Goal: Information Seeking & Learning: Learn about a topic

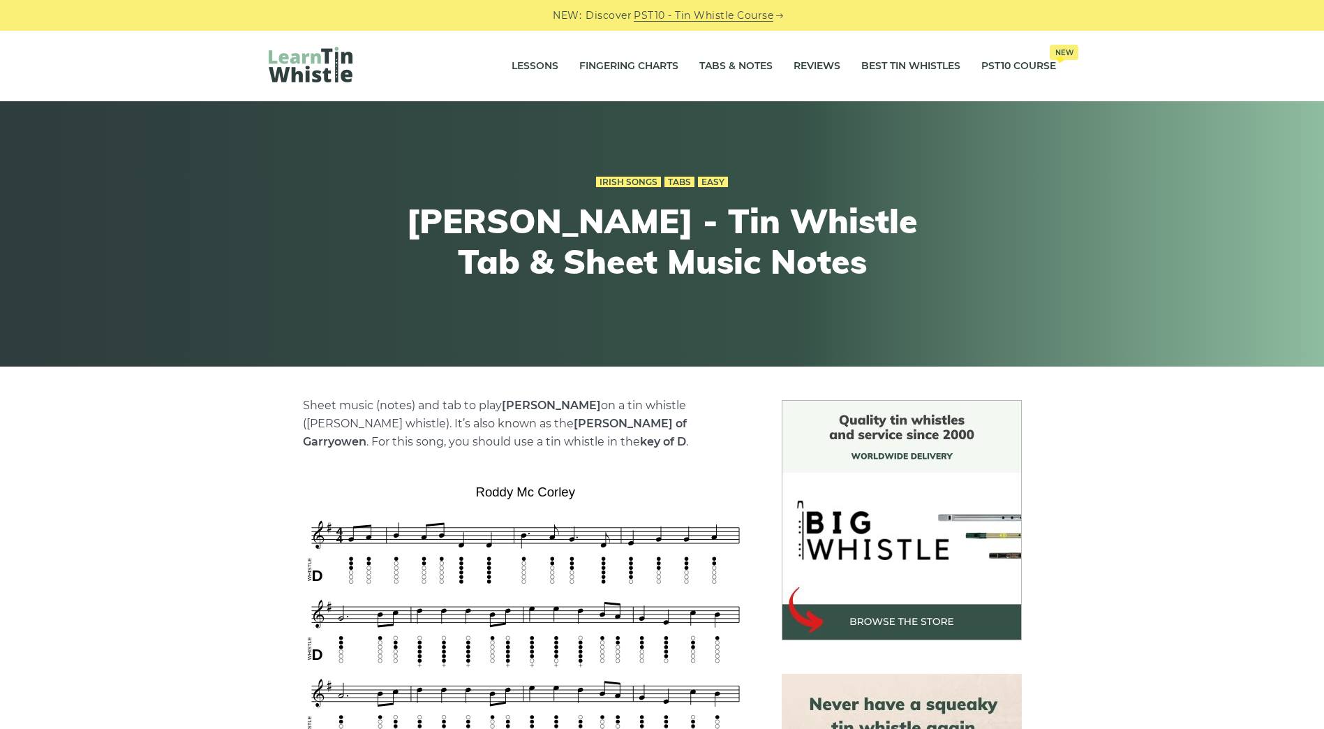
scroll to position [637, 0]
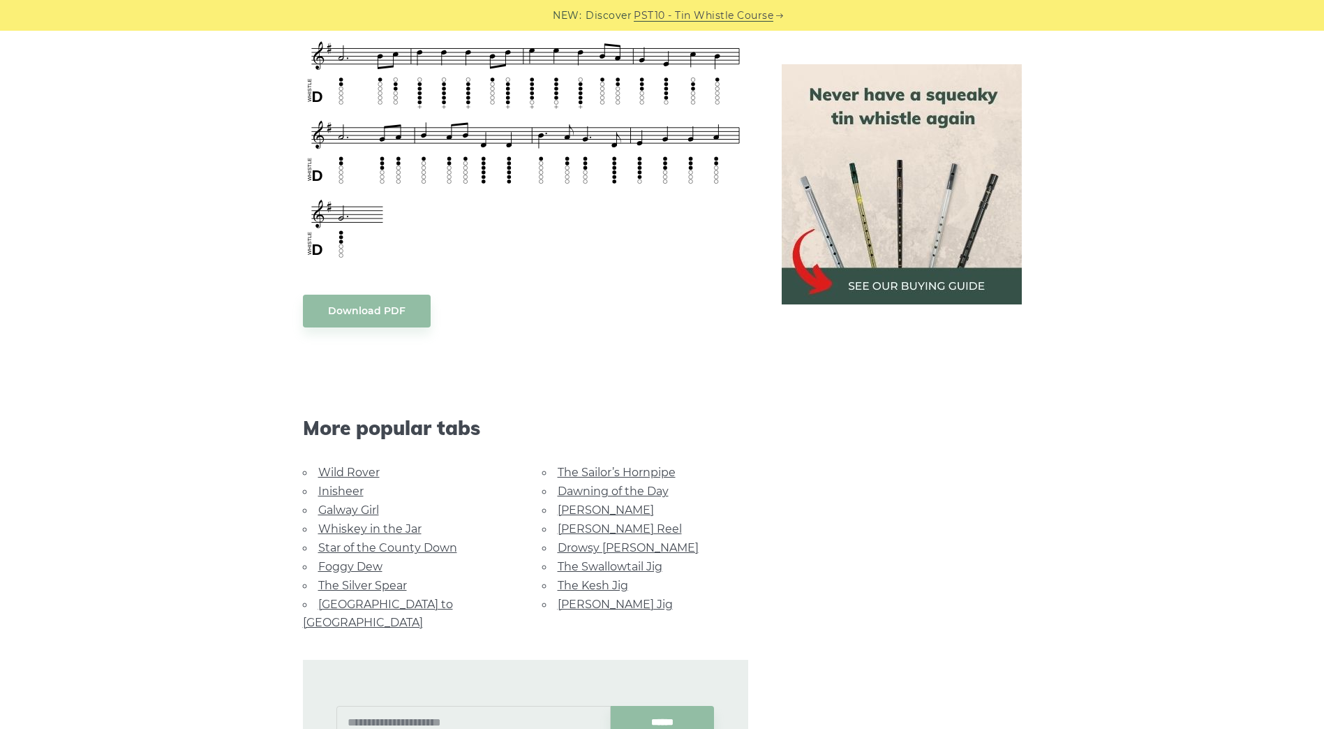
click at [337, 492] on link "Inisheer" at bounding box center [340, 491] width 45 height 13
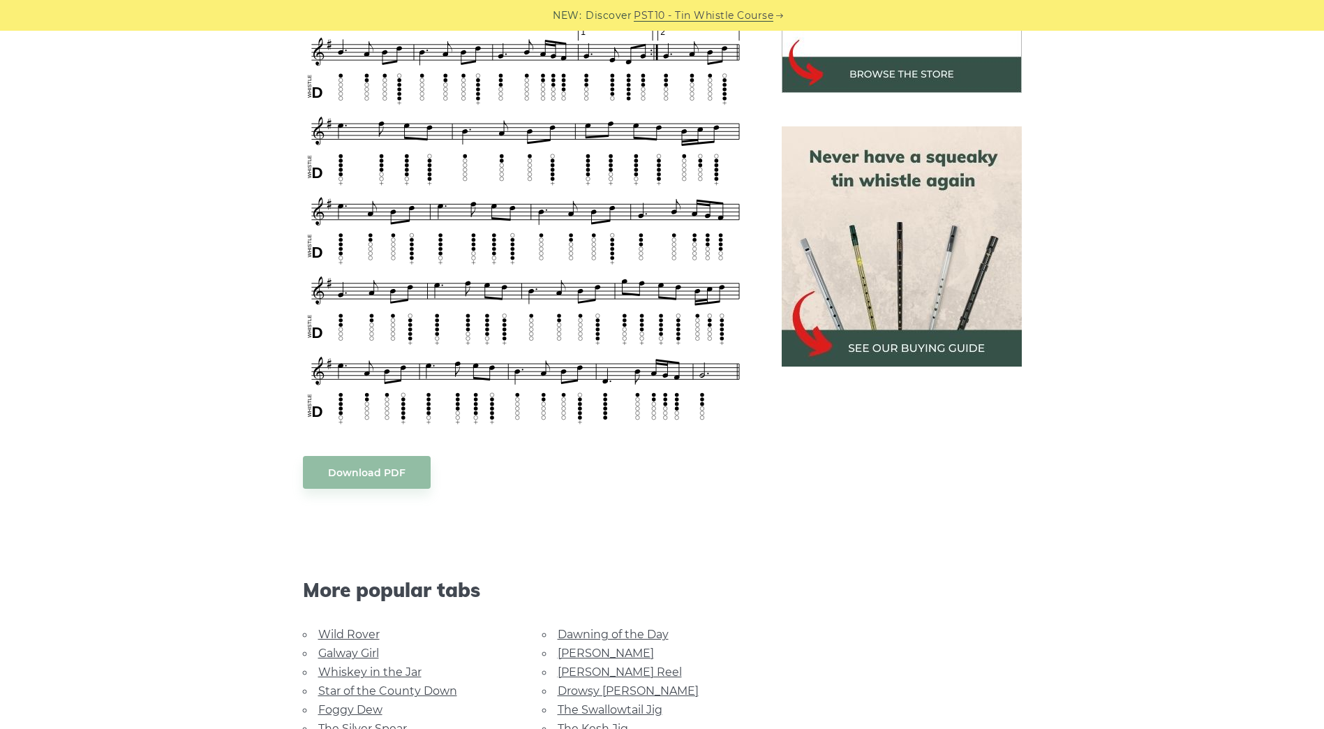
scroll to position [299, 0]
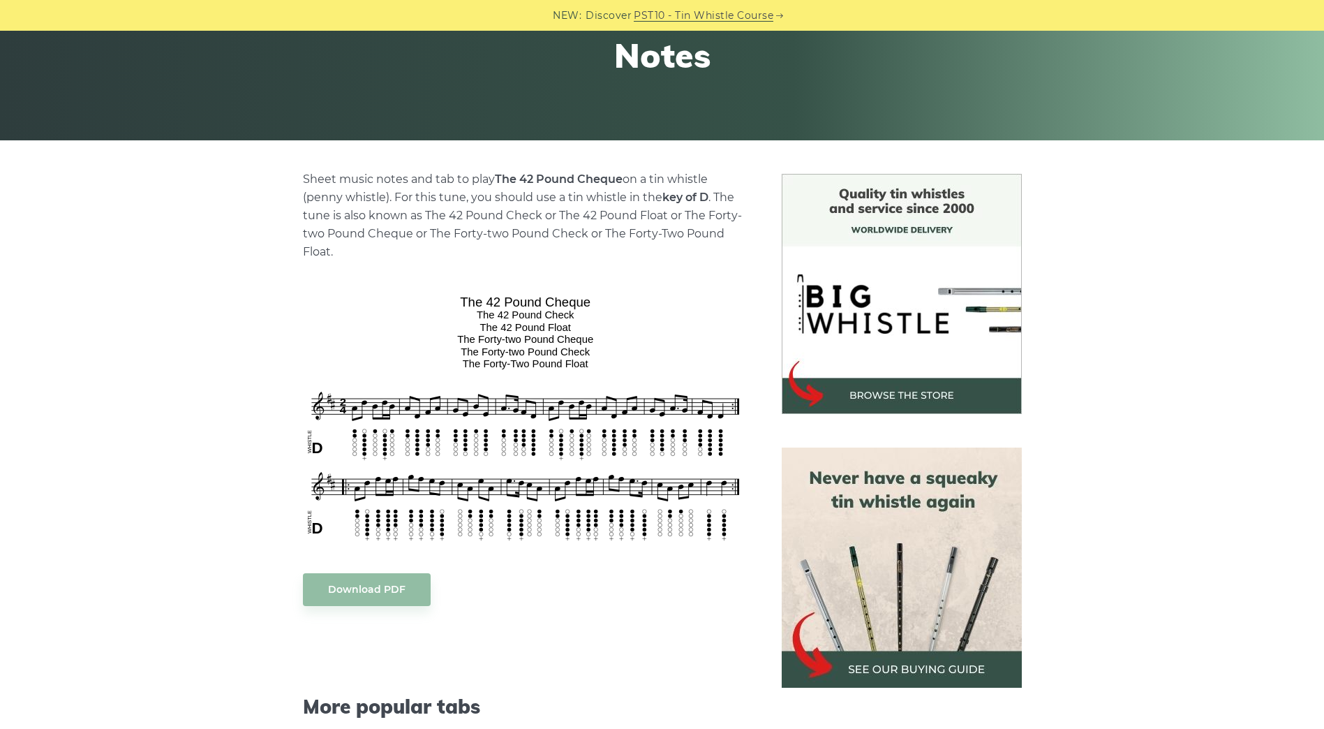
scroll to position [440, 0]
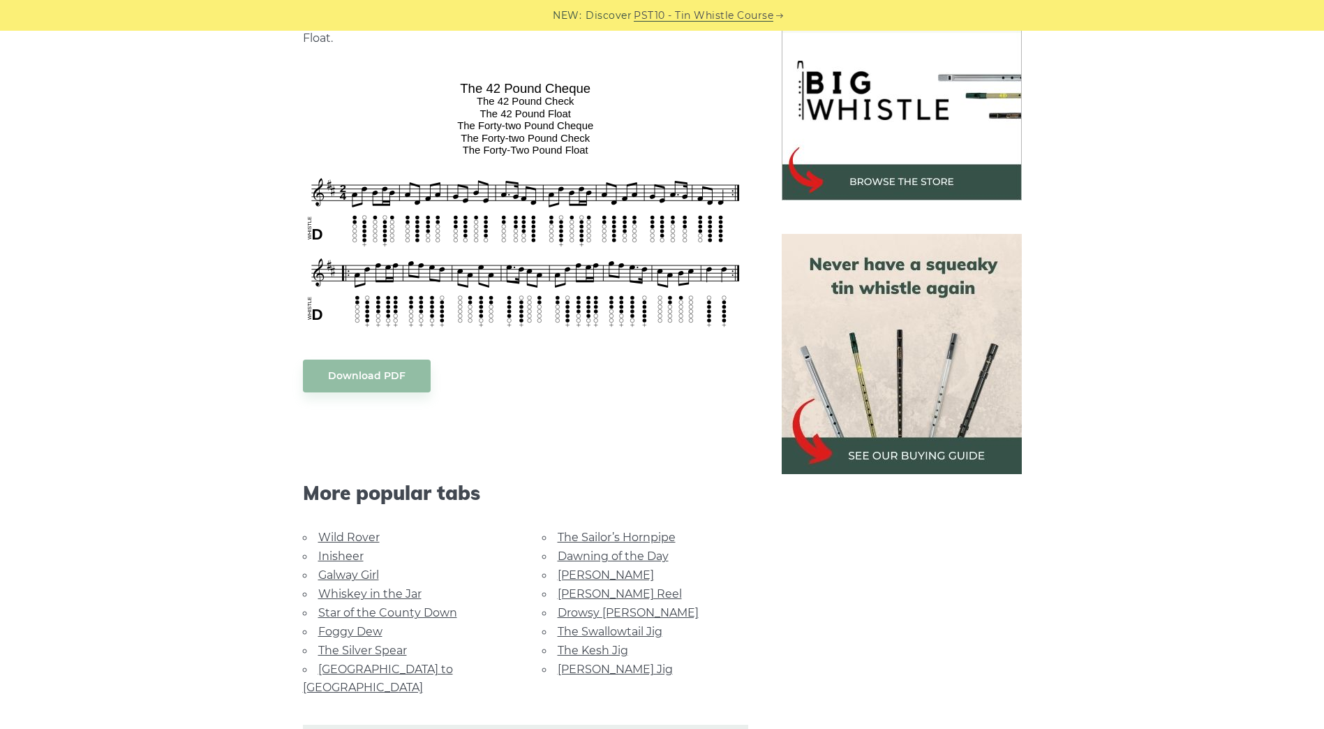
click at [339, 554] on link "Inisheer" at bounding box center [340, 555] width 45 height 13
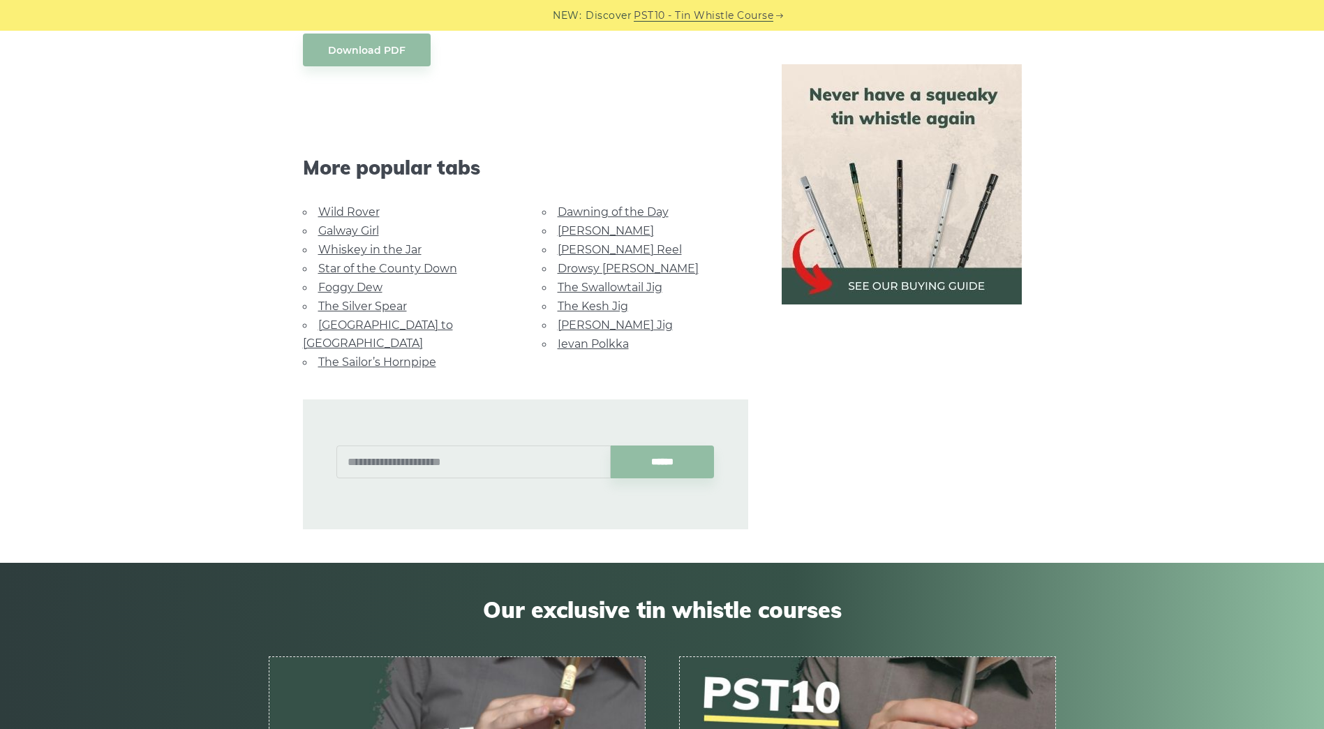
scroll to position [733, 0]
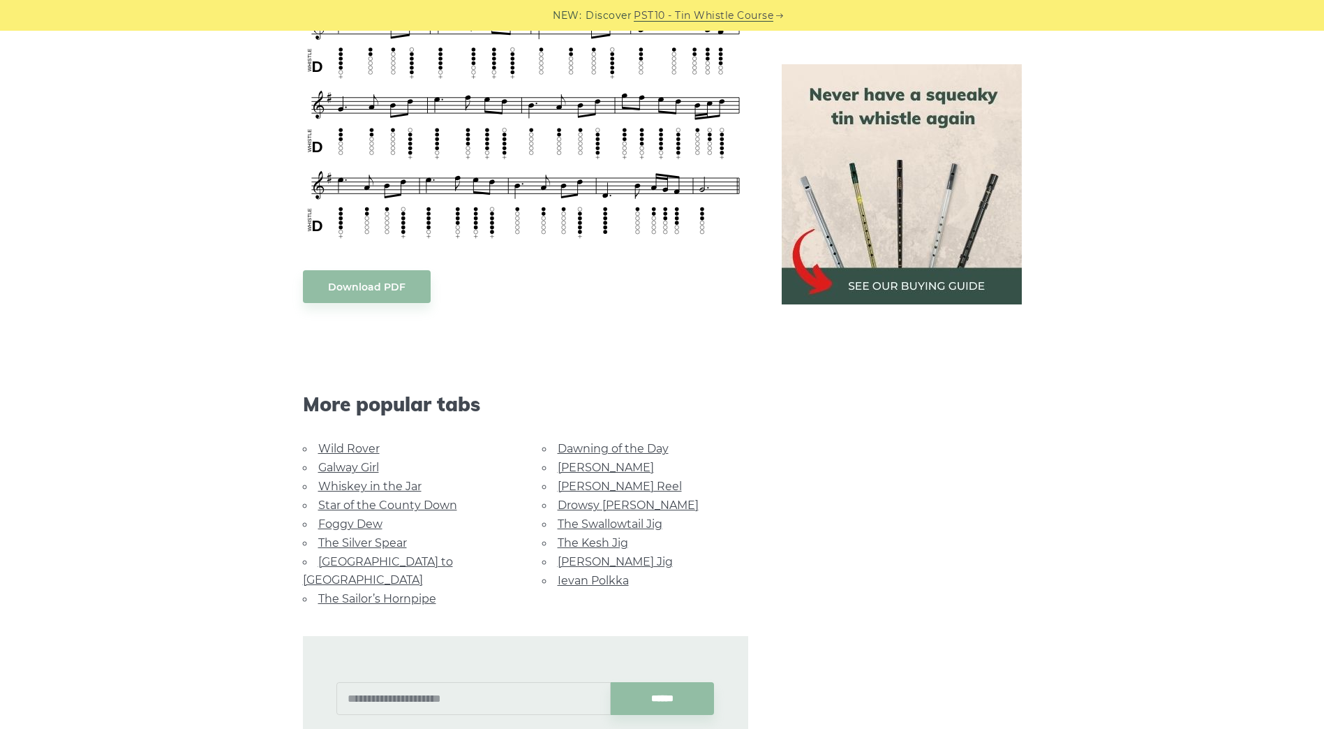
click at [390, 282] on body "NEW: Discover PST10 - Tin Whistle Course Lessons Fingering Charts Tabs & Notes …" at bounding box center [662, 423] width 1324 height 2312
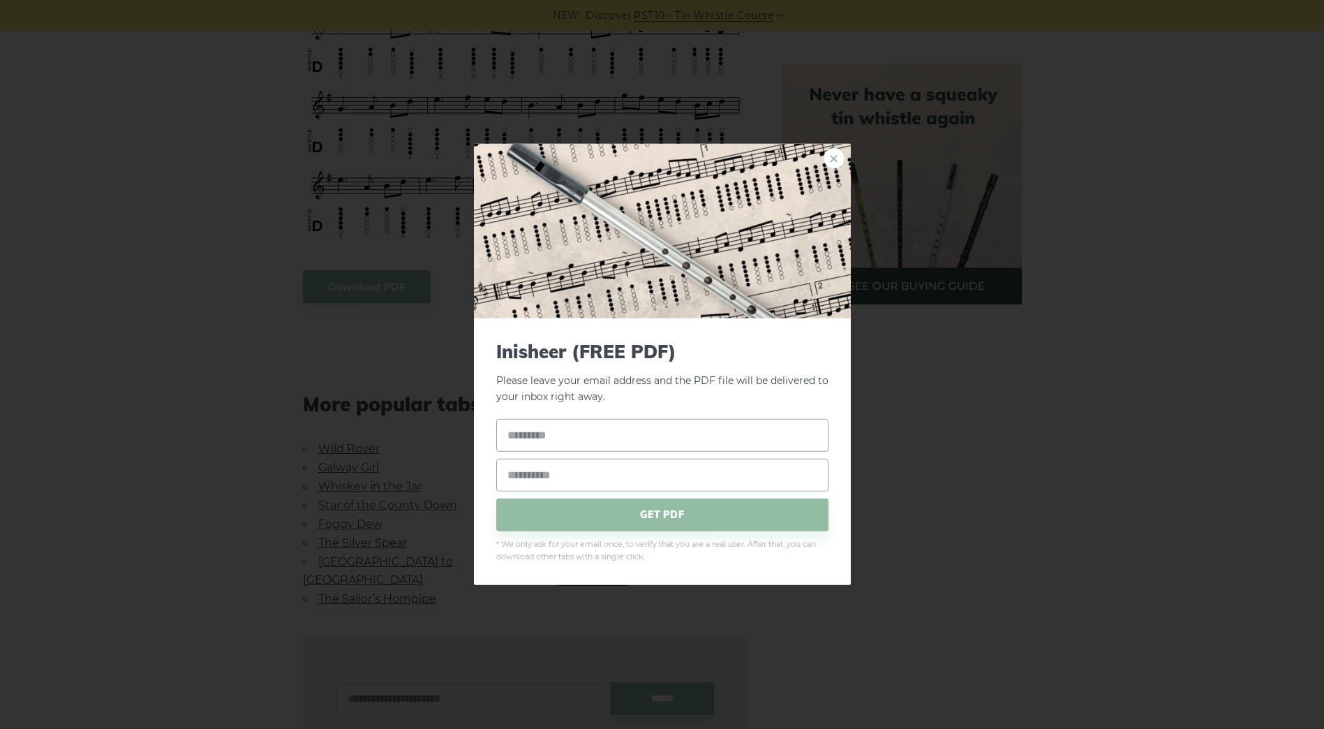
click at [839, 159] on link "×" at bounding box center [834, 158] width 21 height 21
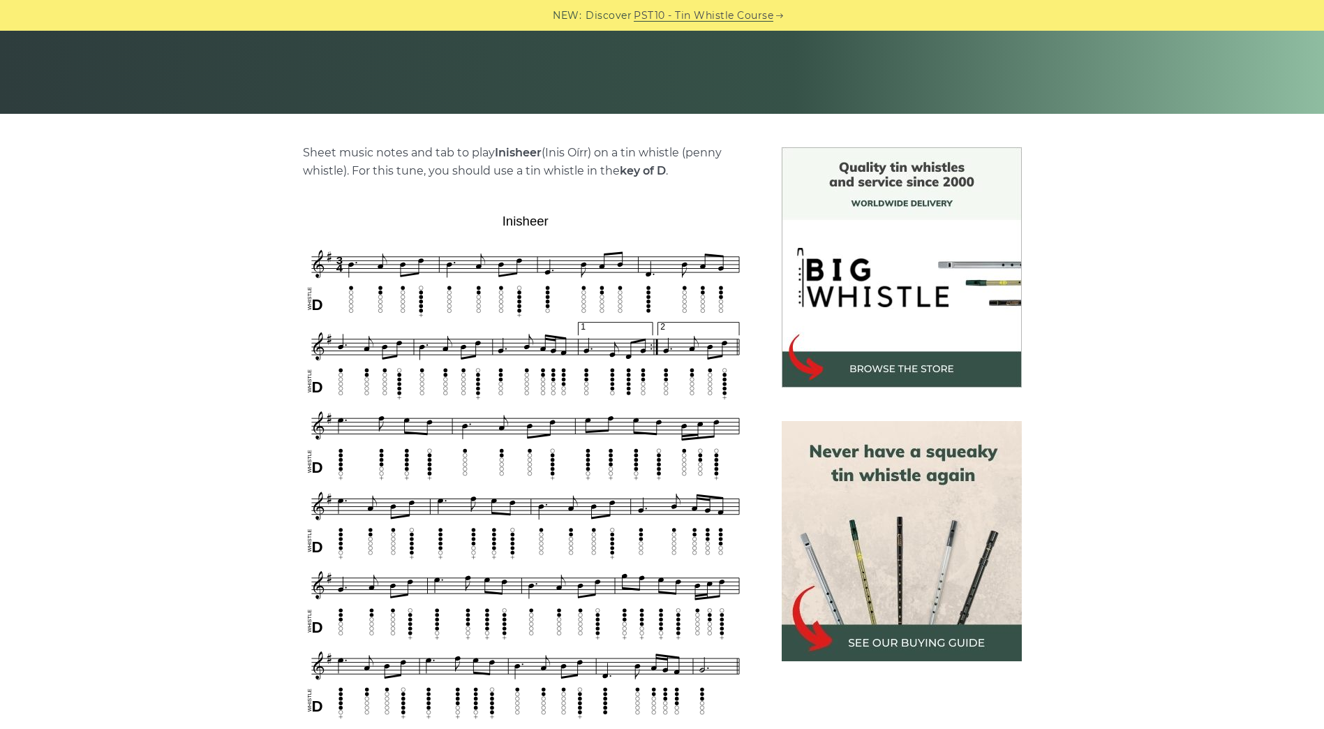
scroll to position [0, 0]
